Goal: Information Seeking & Learning: Learn about a topic

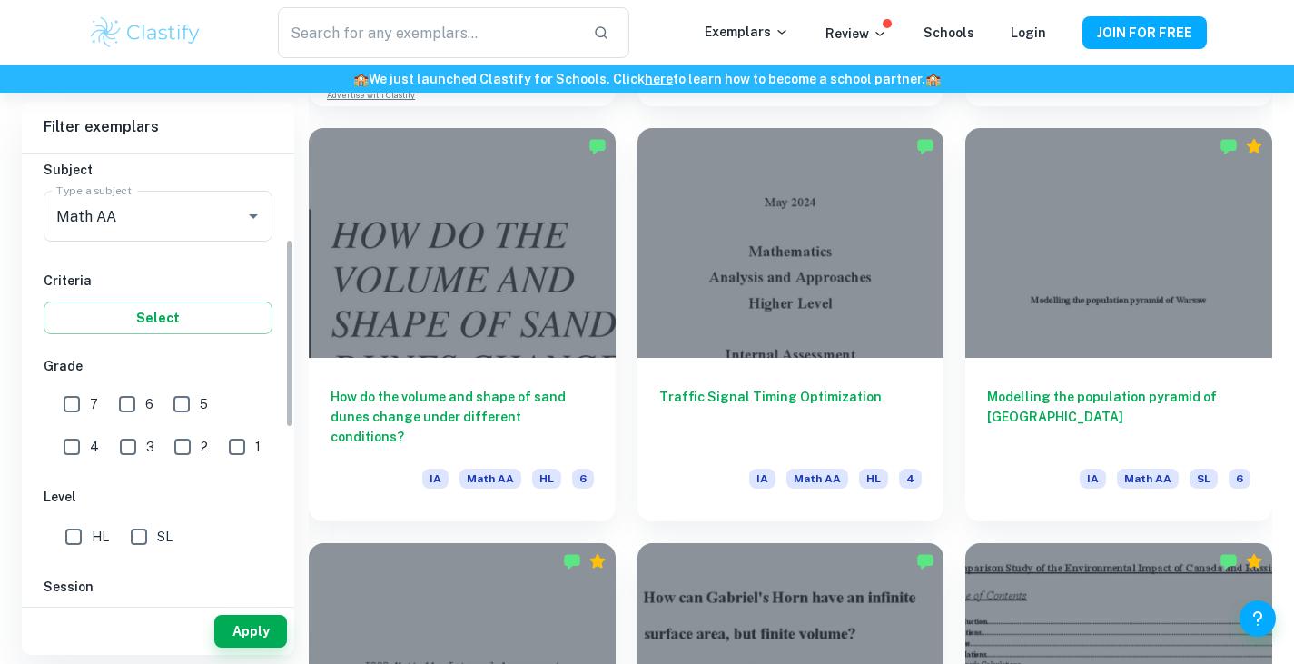
scroll to position [203, 0]
click at [70, 401] on input "7" at bounding box center [72, 403] width 36 height 36
checkbox input "true"
click at [145, 543] on input "SL" at bounding box center [139, 535] width 36 height 36
checkbox input "true"
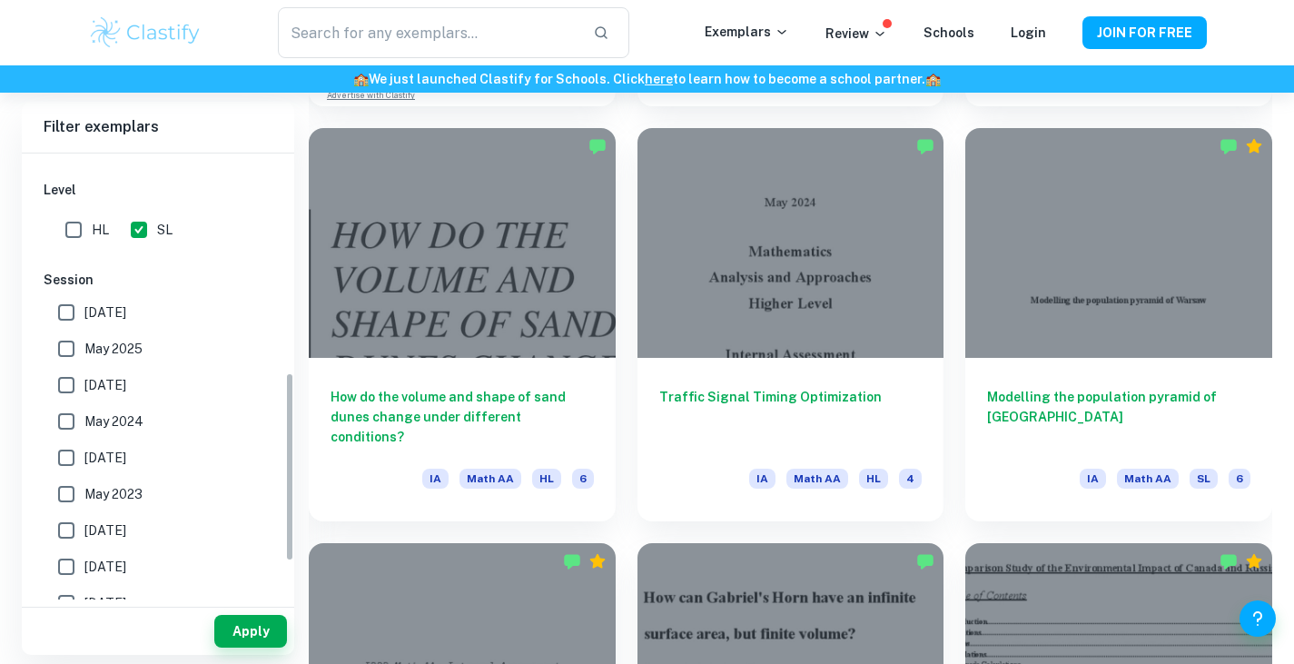
scroll to position [515, 0]
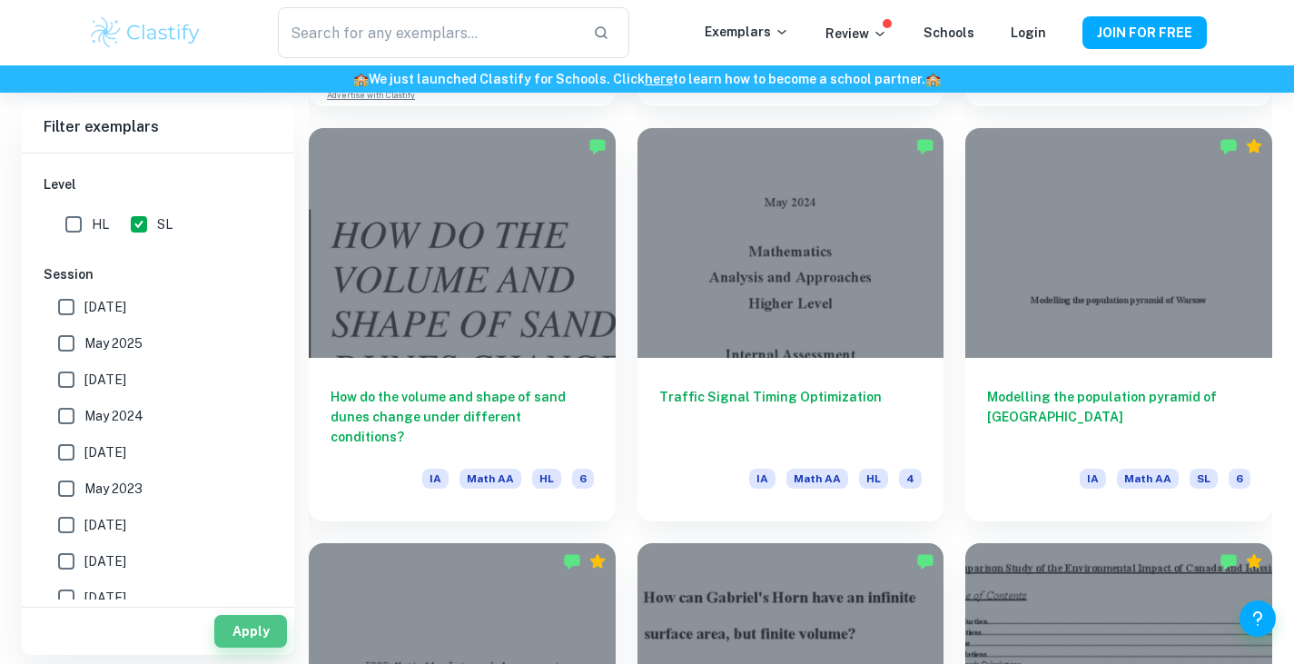
click at [227, 619] on button "Apply" at bounding box center [250, 631] width 73 height 33
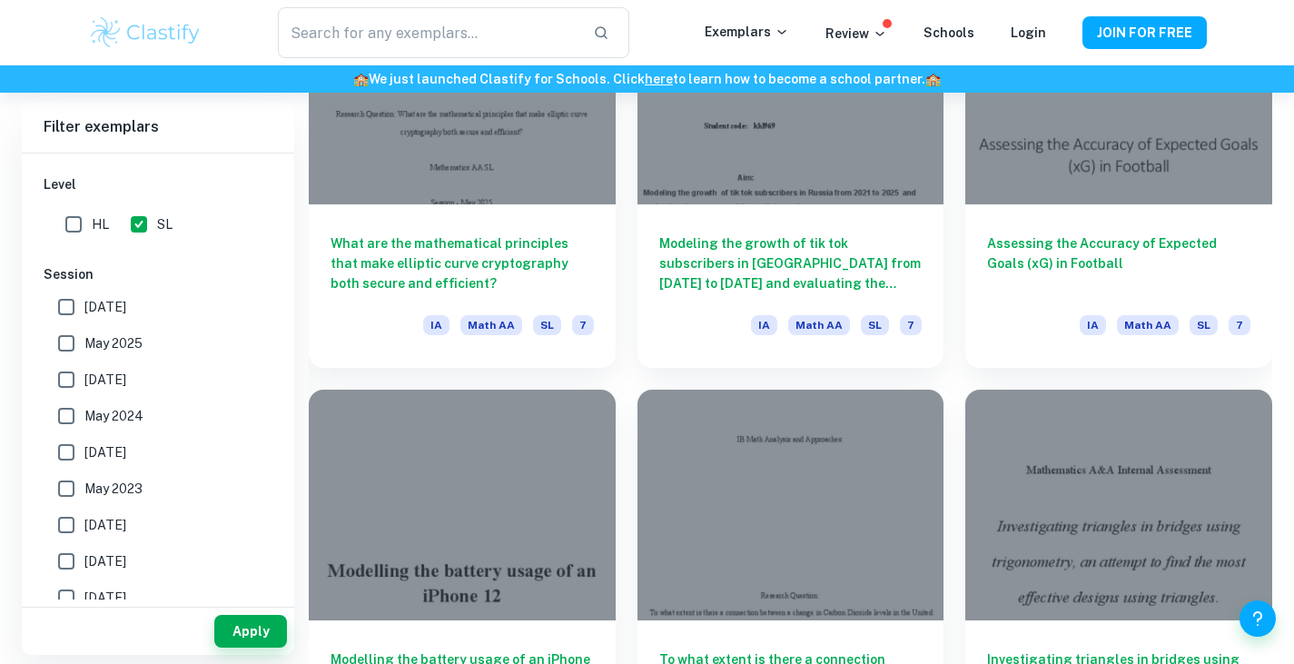
scroll to position [4492, 0]
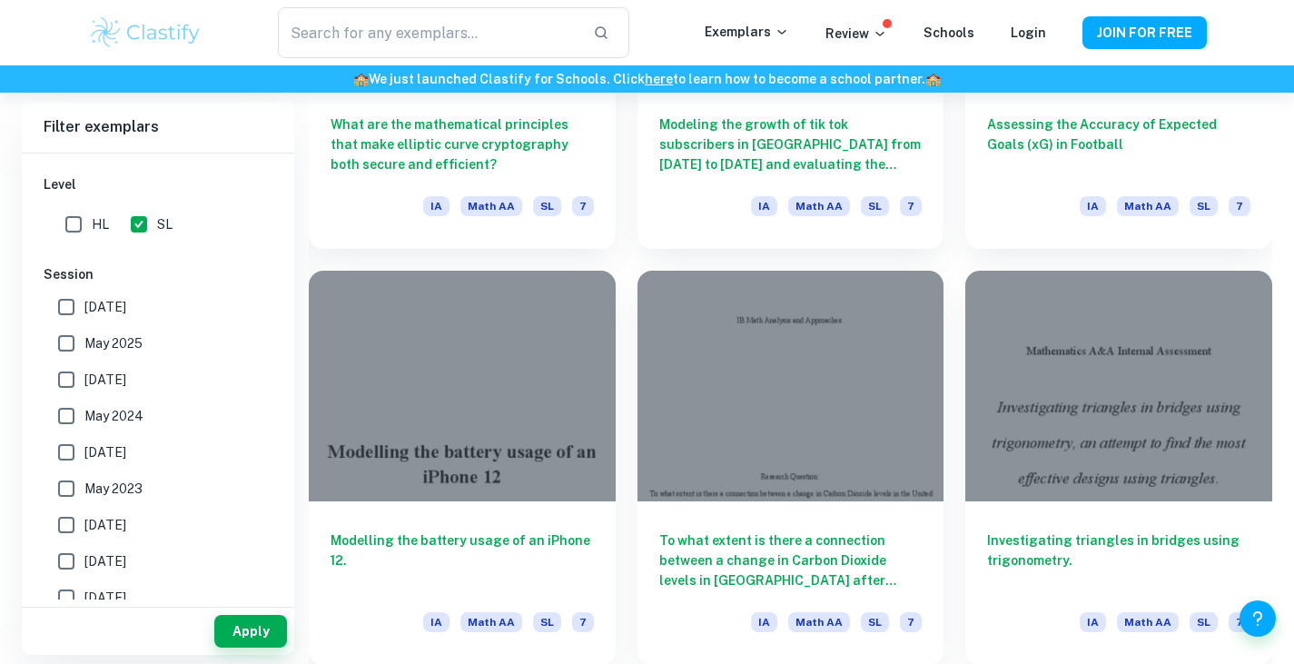
click at [804, 149] on h6 "Modeling the growth of tik tok subscribers in [GEOGRAPHIC_DATA] from [DATE] to …" at bounding box center [790, 144] width 263 height 60
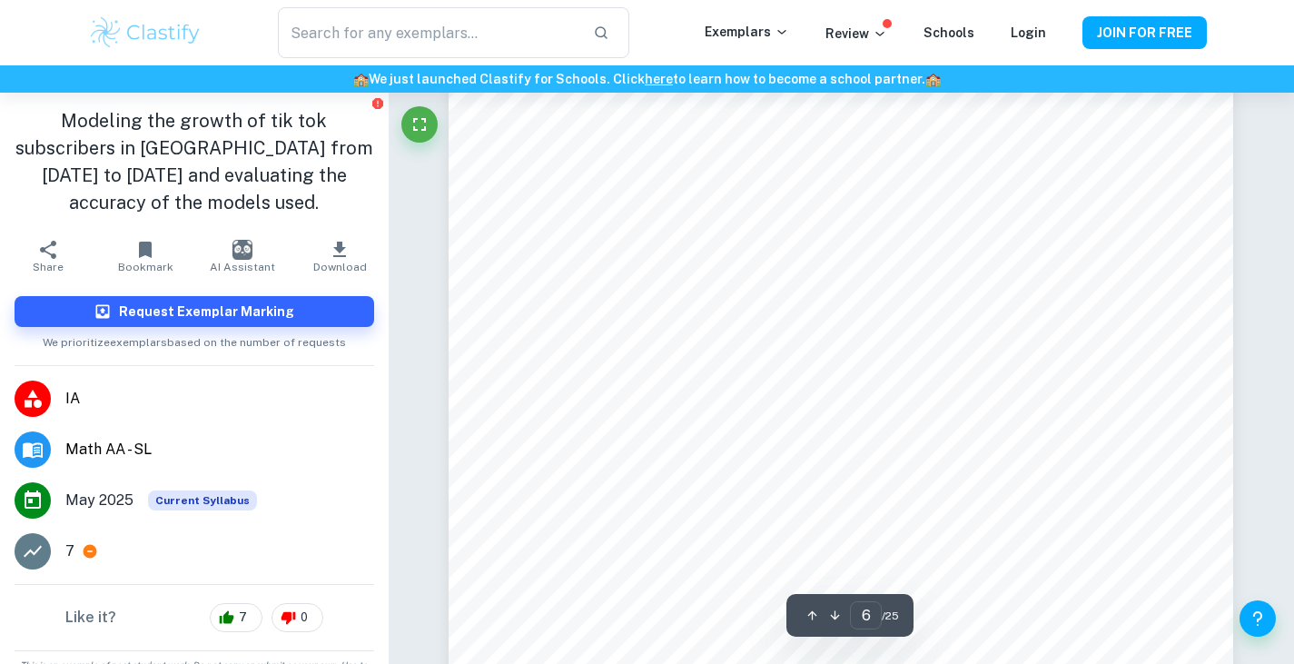
scroll to position [5476, 0]
type input "6"
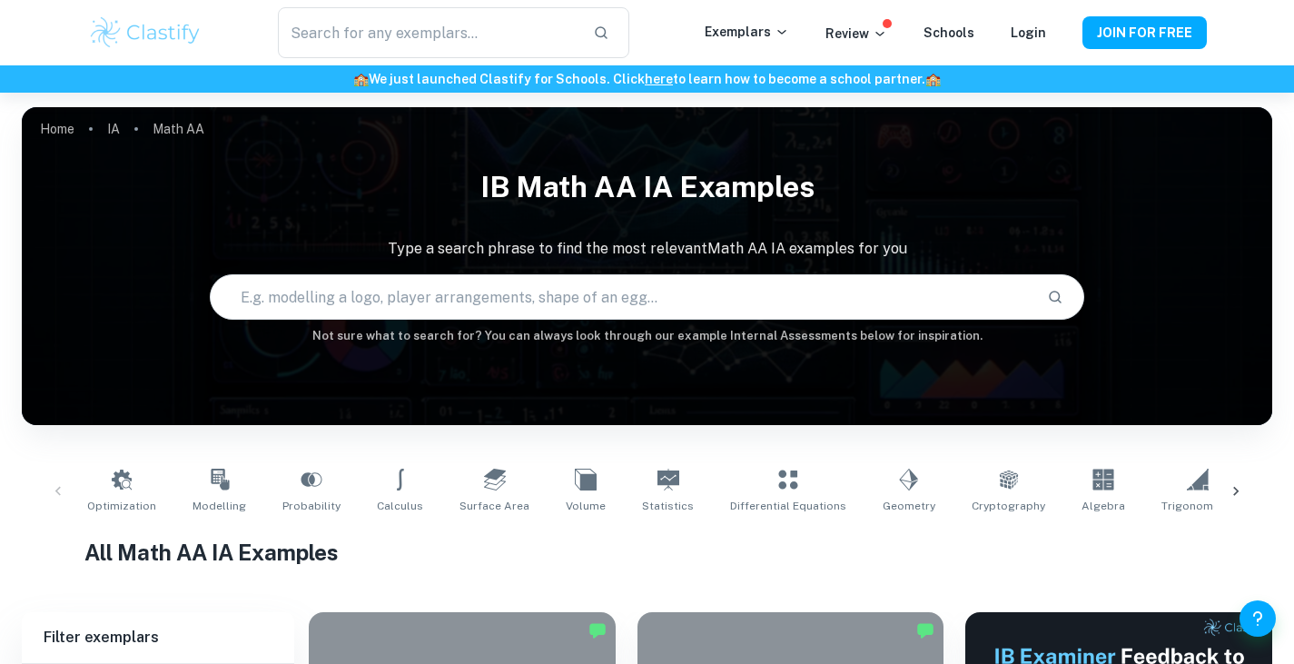
click at [502, 276] on input "text" at bounding box center [622, 296] width 822 height 51
type input "tennis"
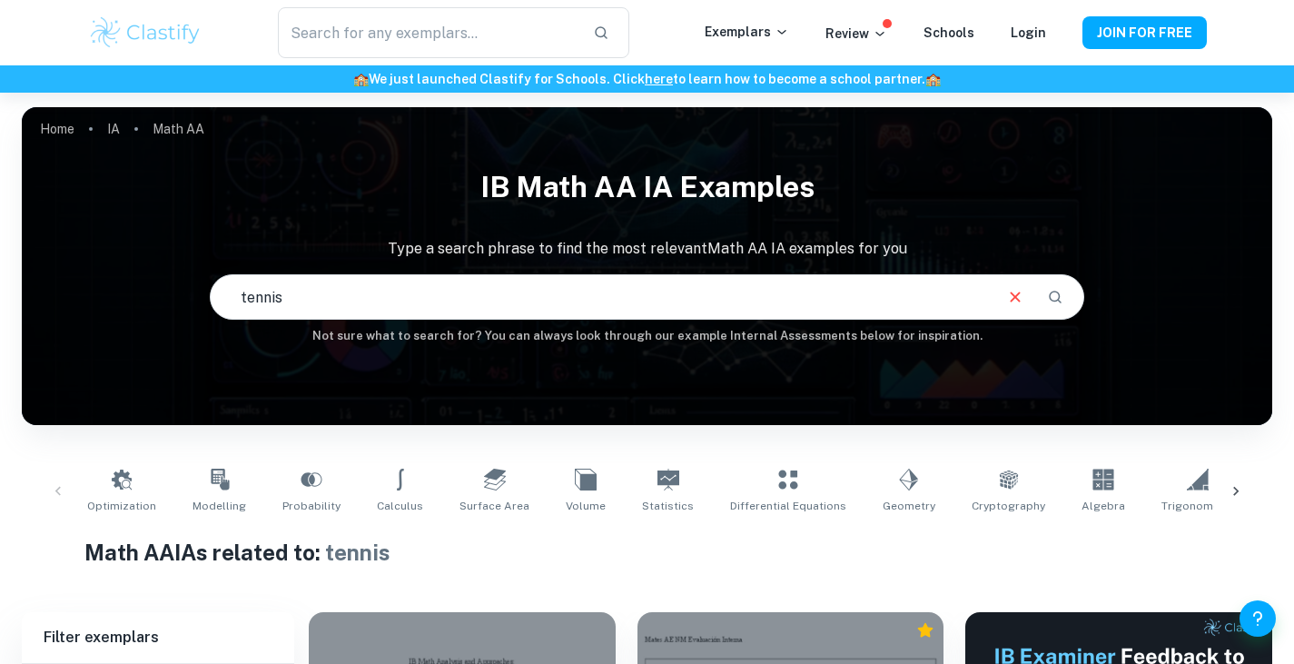
drag, startPoint x: 381, startPoint y: 287, endPoint x: 176, endPoint y: 264, distance: 206.4
click at [176, 264] on div "IB Math AA IA examples Type a search phrase to find the most relevant Math AA I…" at bounding box center [647, 251] width 1250 height 187
drag, startPoint x: 302, startPoint y: 294, endPoint x: 183, endPoint y: 284, distance: 119.3
click at [183, 284] on div "IB Math AA IA examples Type a search phrase to find the most relevant Math AA I…" at bounding box center [647, 251] width 1250 height 187
drag, startPoint x: 310, startPoint y: 301, endPoint x: 242, endPoint y: 302, distance: 67.2
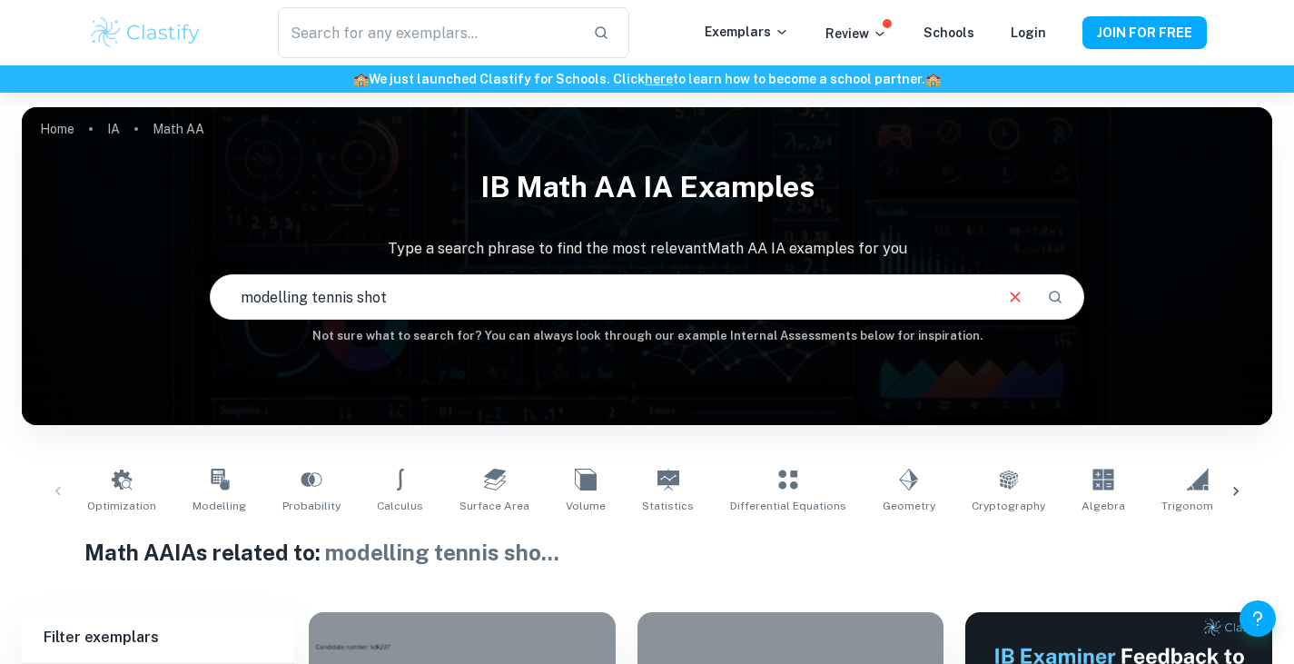
click at [242, 302] on input "modelling tennis shot" at bounding box center [601, 296] width 781 height 51
click at [279, 302] on input "tennis shot" at bounding box center [601, 296] width 781 height 51
drag, startPoint x: 420, startPoint y: 306, endPoint x: 32, endPoint y: 322, distance: 388.9
click at [32, 322] on div "IB Math AA IA examples Type a search phrase to find the most relevant Math AA I…" at bounding box center [647, 251] width 1250 height 187
type input "sport"
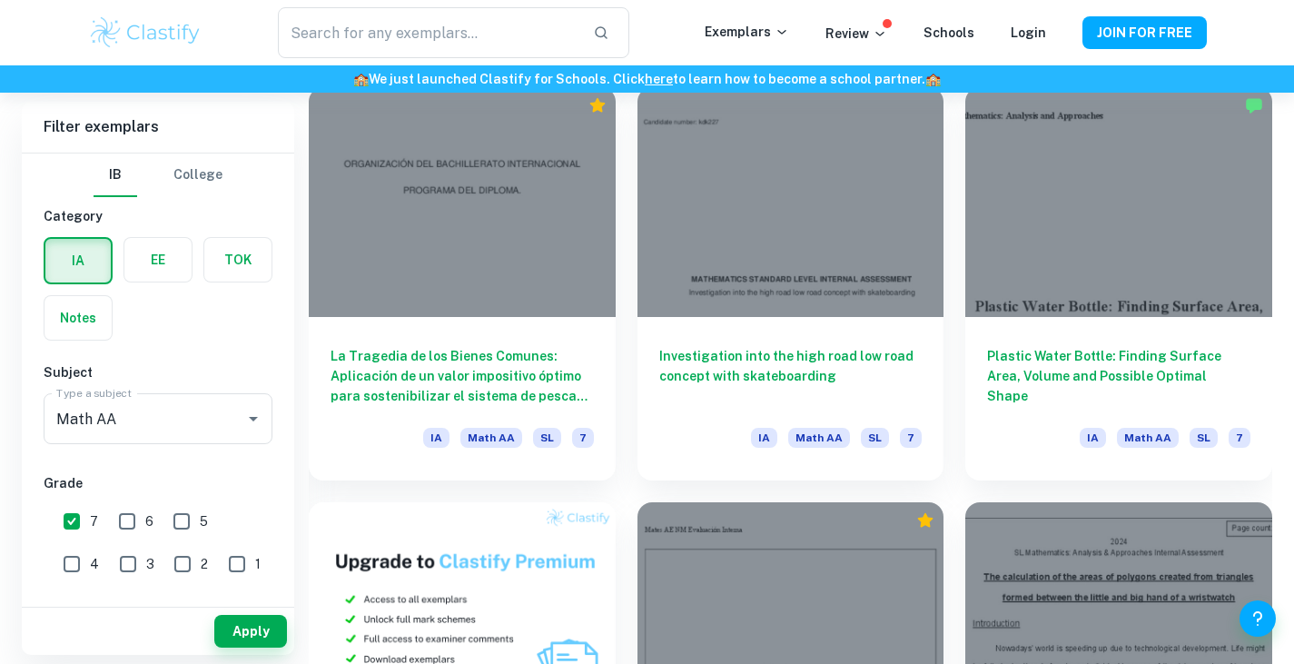
scroll to position [941, 0]
